Goal: Find specific page/section: Find specific page/section

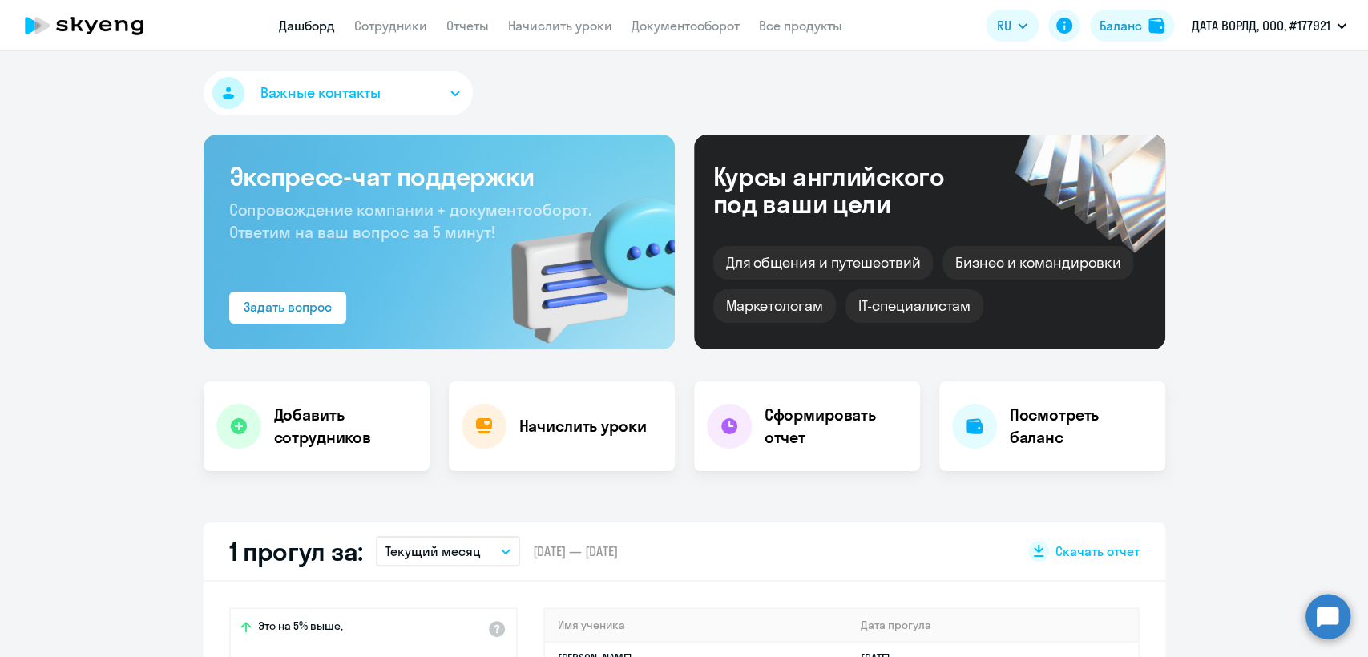
click at [385, 28] on link "Сотрудники" at bounding box center [390, 26] width 73 height 16
select select "30"
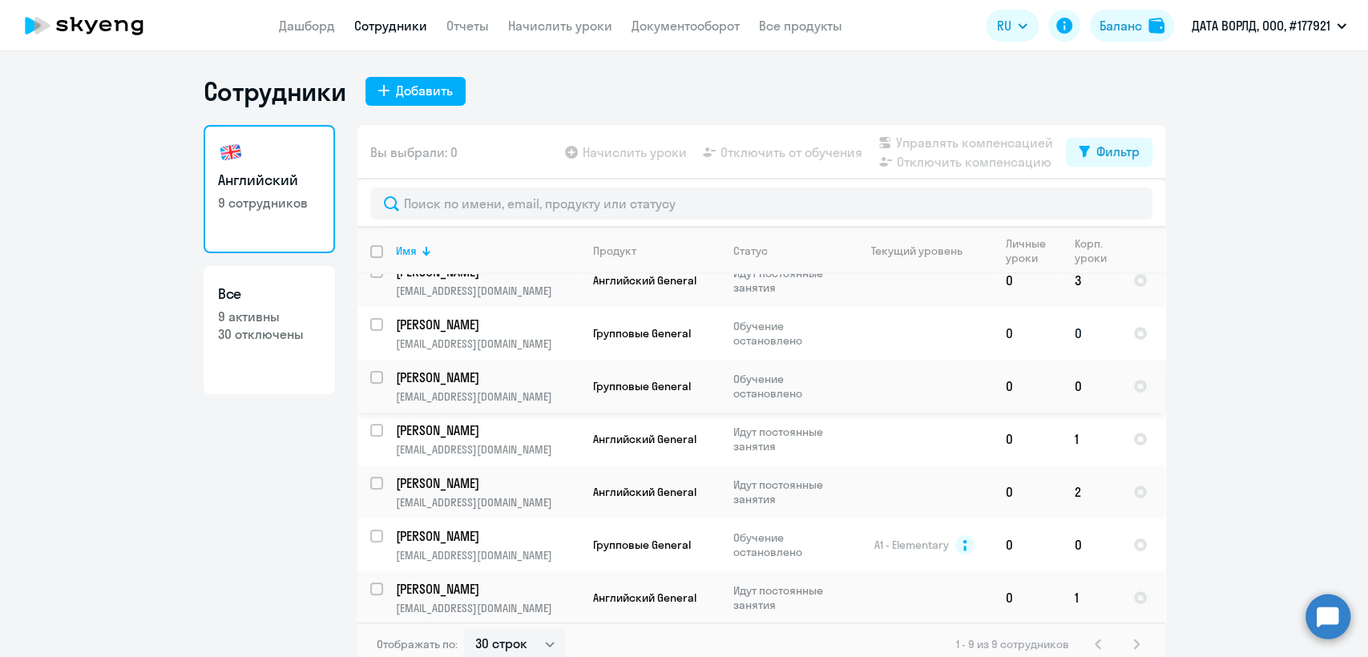
scroll to position [127, 0]
